Goal: Task Accomplishment & Management: Complete application form

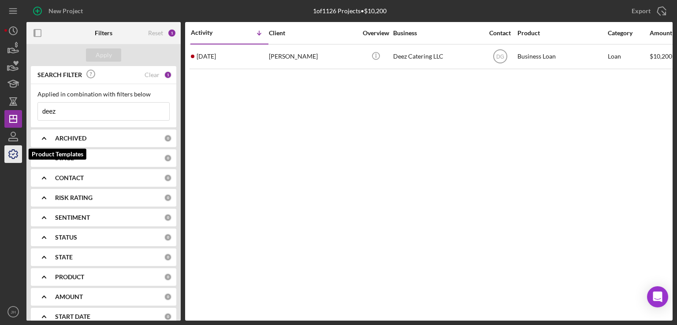
click at [16, 153] on icon "button" at bounding box center [13, 154] width 22 height 22
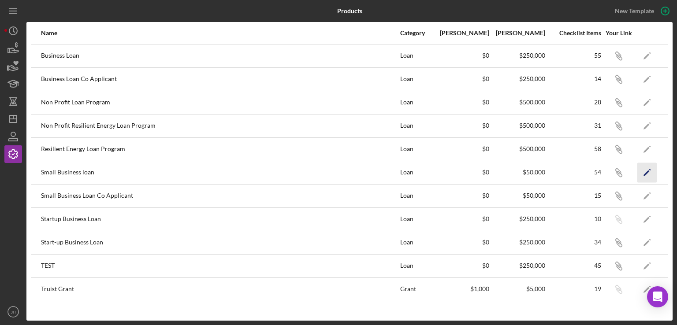
click at [650, 171] on icon "Icon/Edit" at bounding box center [647, 173] width 20 height 20
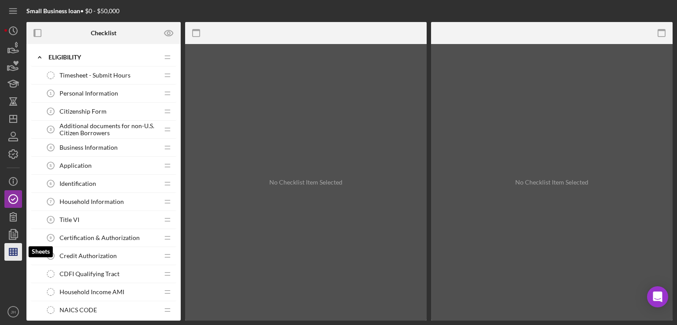
click at [15, 251] on line "button" at bounding box center [15, 251] width 0 height 7
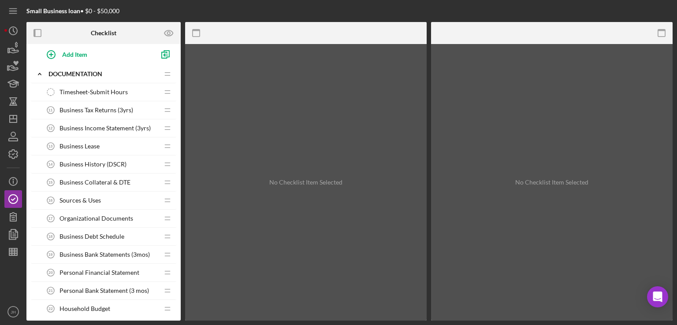
scroll to position [534, 0]
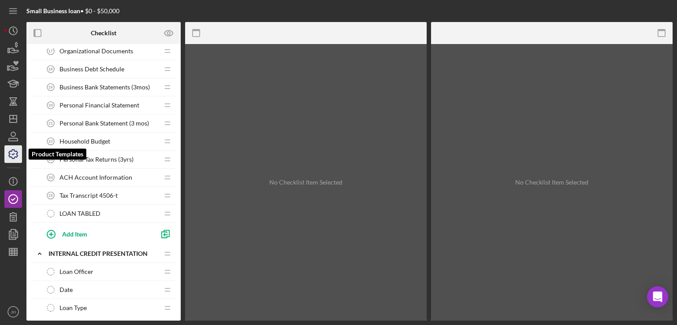
click at [8, 154] on icon "button" at bounding box center [13, 154] width 22 height 22
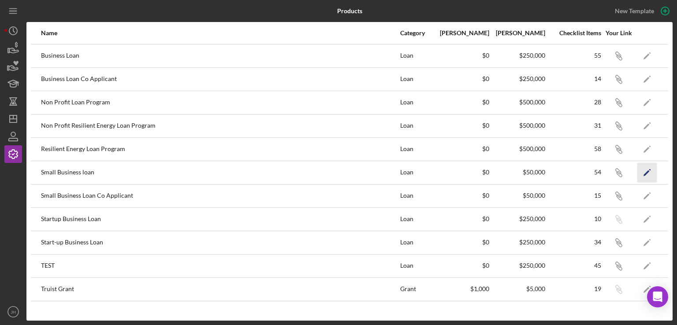
click at [645, 170] on icon "Icon/Edit" at bounding box center [647, 173] width 20 height 20
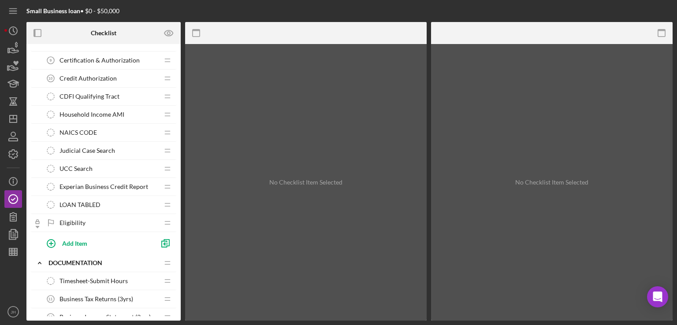
scroll to position [177, 0]
click at [16, 235] on icon "button" at bounding box center [13, 234] width 22 height 22
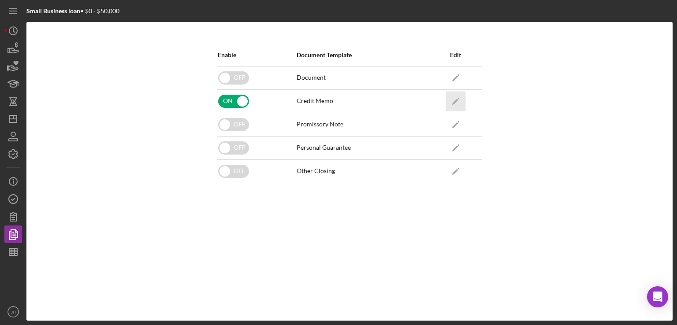
click at [455, 99] on icon "Icon/Edit" at bounding box center [455, 101] width 20 height 20
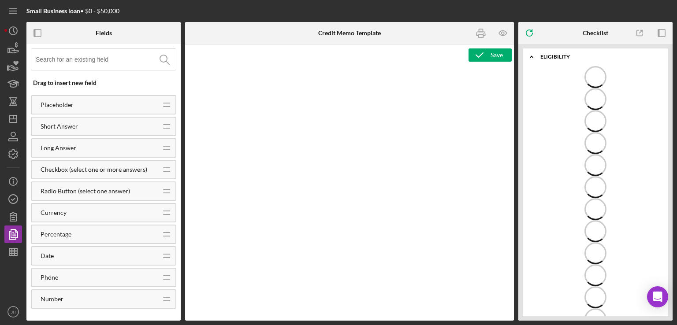
type textarea "<div style="text-align: left;" title="Page 1"> <h1 style="text-align: center;">…"
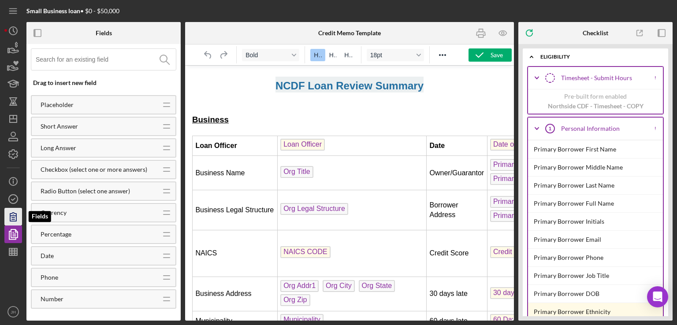
click at [14, 217] on icon "button" at bounding box center [13, 217] width 6 height 8
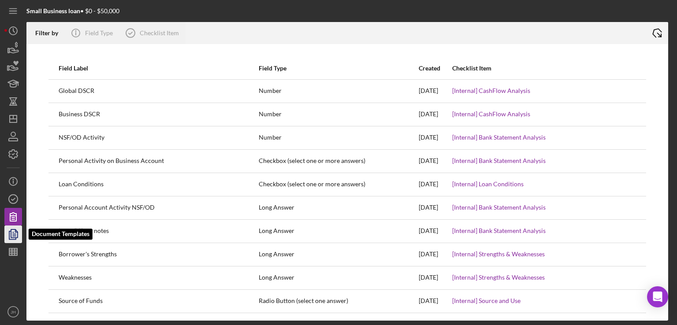
click at [12, 235] on icon "button" at bounding box center [13, 234] width 22 height 22
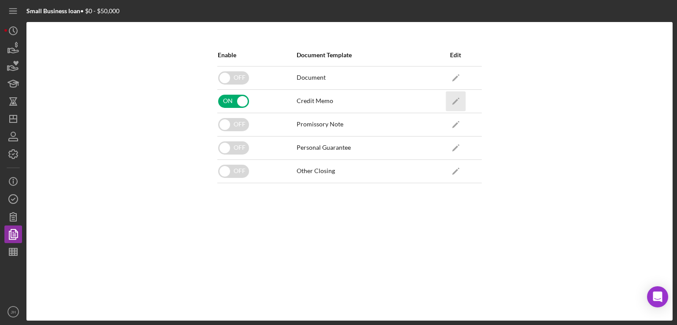
click at [455, 99] on icon "Icon/Edit" at bounding box center [455, 101] width 20 height 20
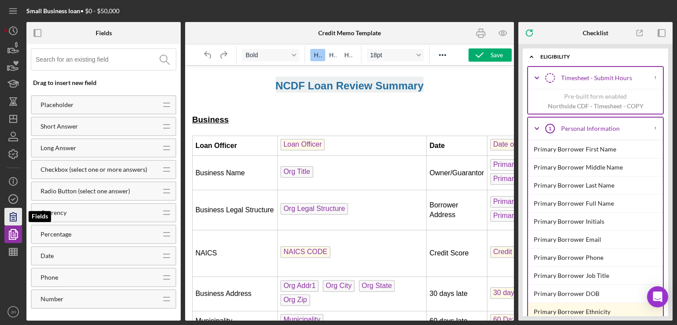
click at [12, 216] on icon "button" at bounding box center [13, 217] width 22 height 22
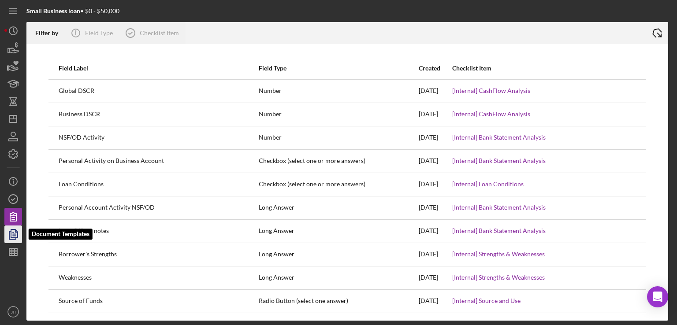
click at [14, 235] on icon "button" at bounding box center [13, 234] width 22 height 22
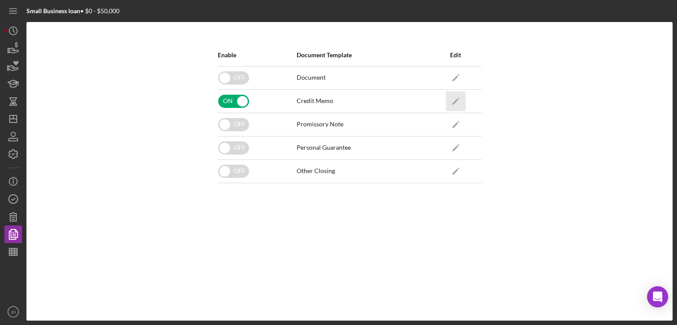
click at [453, 99] on icon "Icon/Edit" at bounding box center [455, 101] width 20 height 20
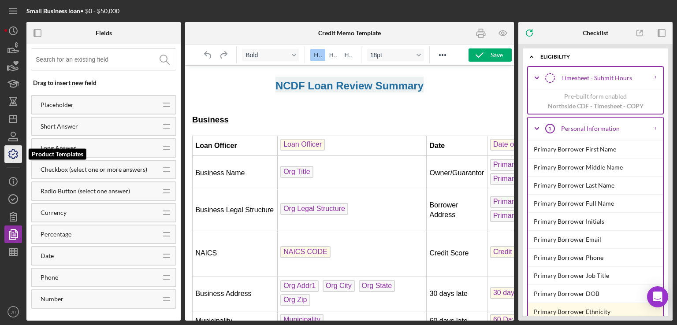
click at [13, 155] on polyline "button" at bounding box center [13, 154] width 2 height 1
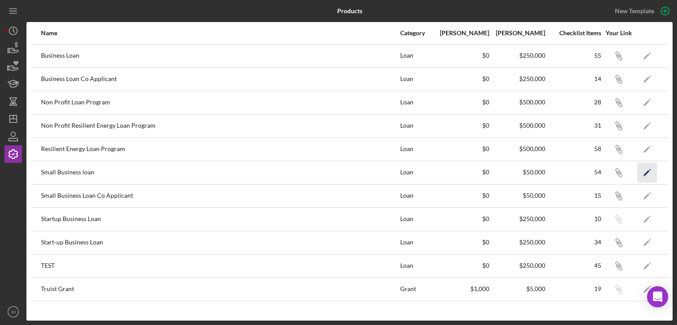
click at [645, 170] on icon "Icon/Edit" at bounding box center [647, 173] width 20 height 20
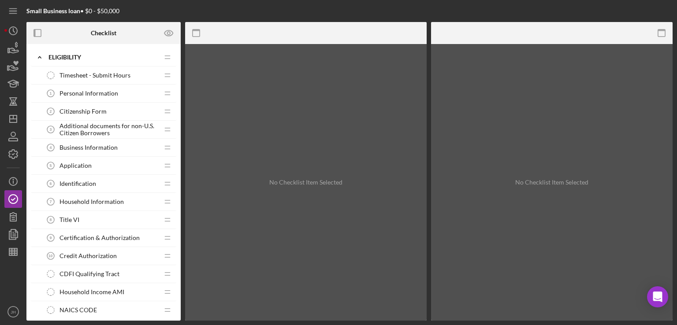
click at [90, 92] on span "Personal Information" at bounding box center [88, 93] width 59 height 7
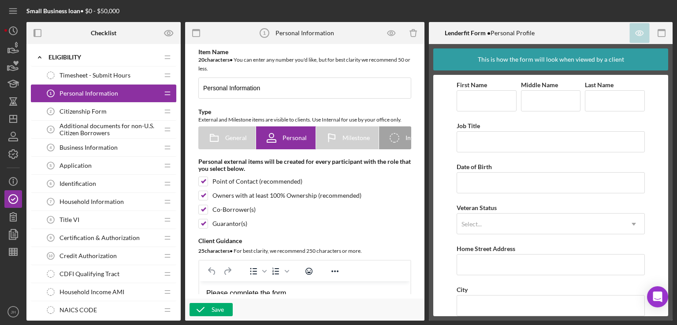
click at [69, 112] on span "Citizenship Form" at bounding box center [82, 111] width 47 height 7
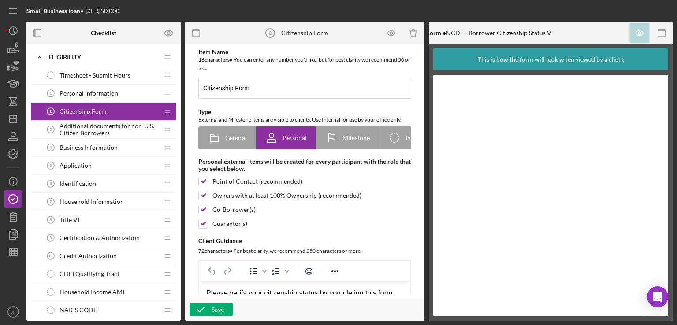
click at [86, 130] on span "Additional documents for non-U.S. Citizen Borrowers" at bounding box center [108, 129] width 99 height 14
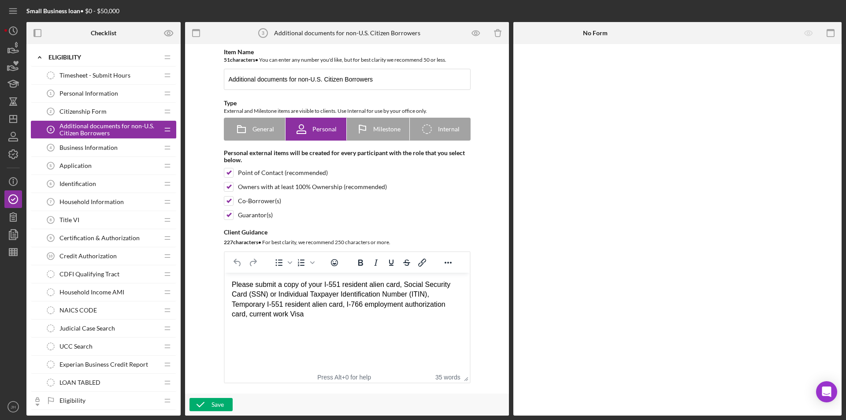
click at [88, 147] on span "Business Information" at bounding box center [88, 147] width 58 height 7
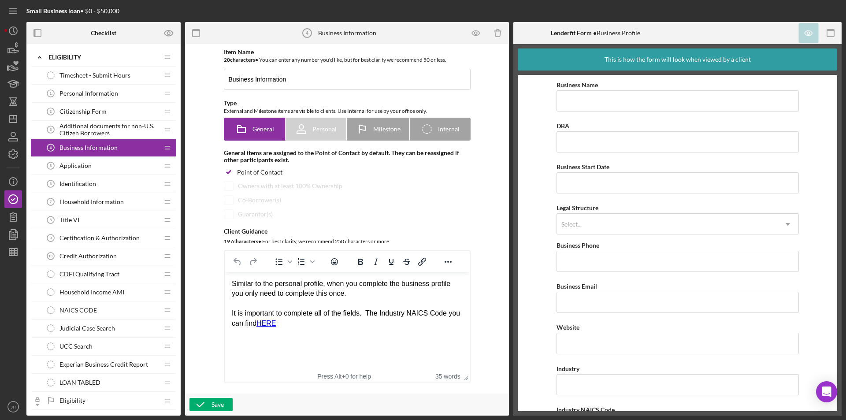
click at [78, 166] on span "Application" at bounding box center [75, 165] width 32 height 7
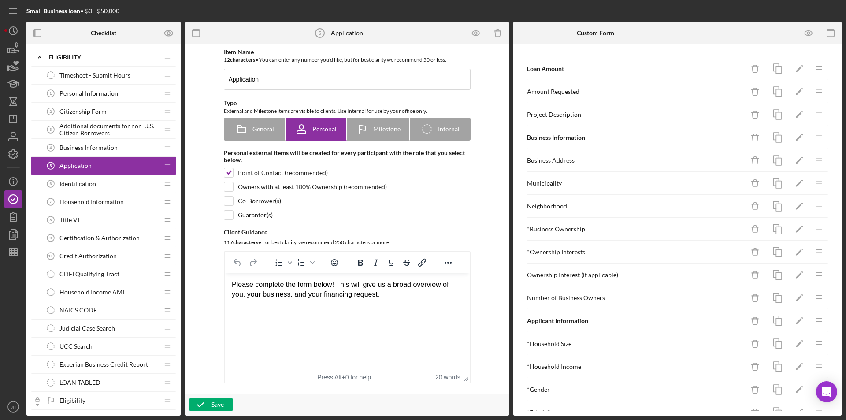
click at [72, 180] on span "Identification" at bounding box center [77, 183] width 37 height 7
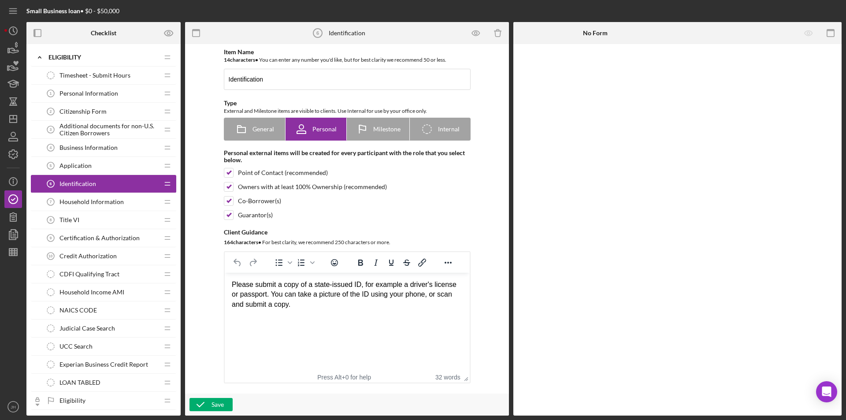
click at [87, 200] on span "Household Information" at bounding box center [91, 201] width 64 height 7
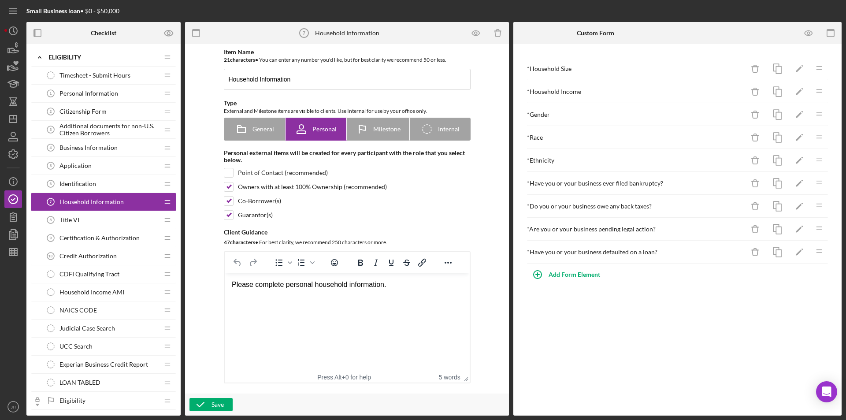
click at [63, 218] on span "Title VI" at bounding box center [69, 219] width 20 height 7
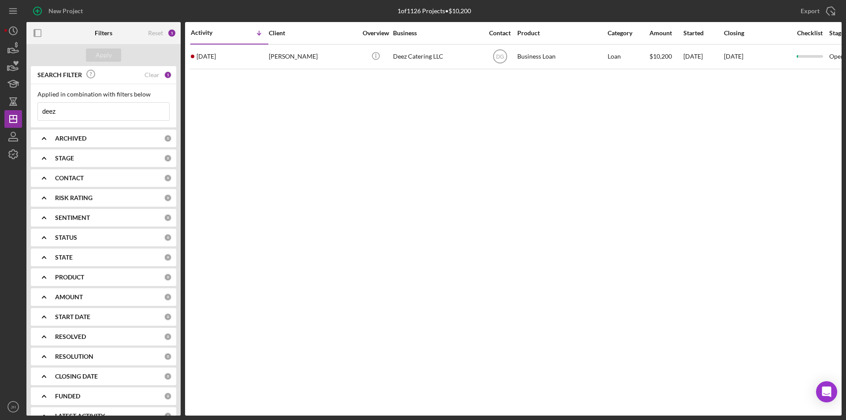
click at [76, 115] on input "deez" at bounding box center [103, 112] width 131 height 18
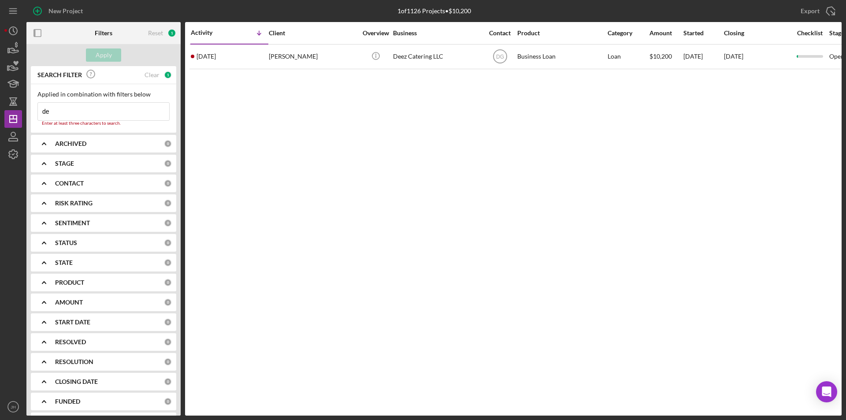
type input "d"
